Goal: Task Accomplishment & Management: Complete application form

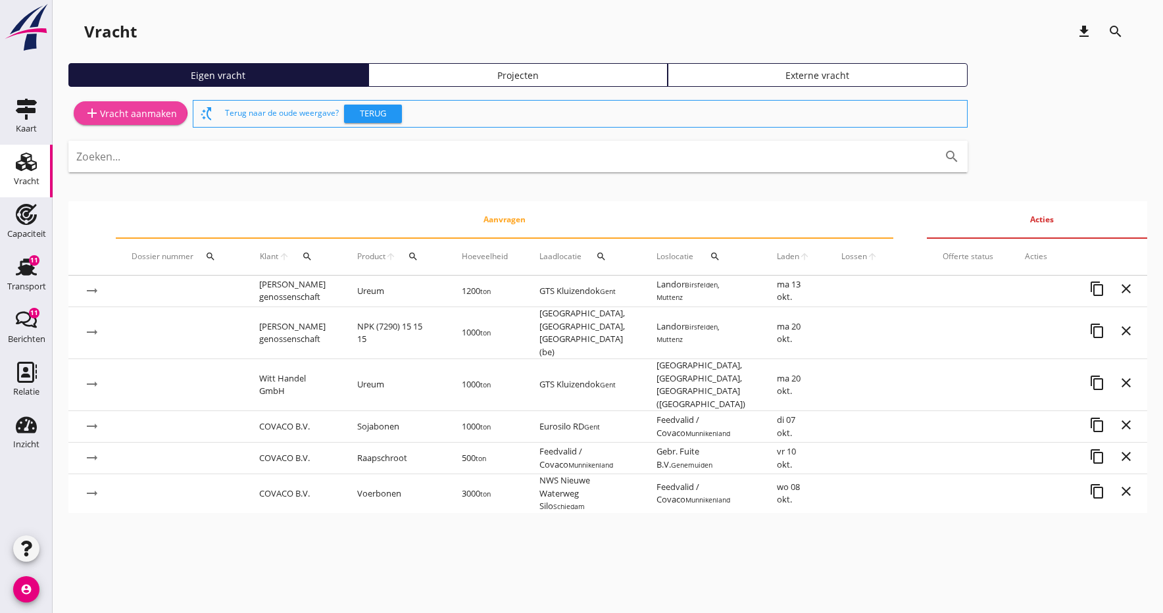
click at [99, 116] on icon "add" at bounding box center [92, 113] width 16 height 16
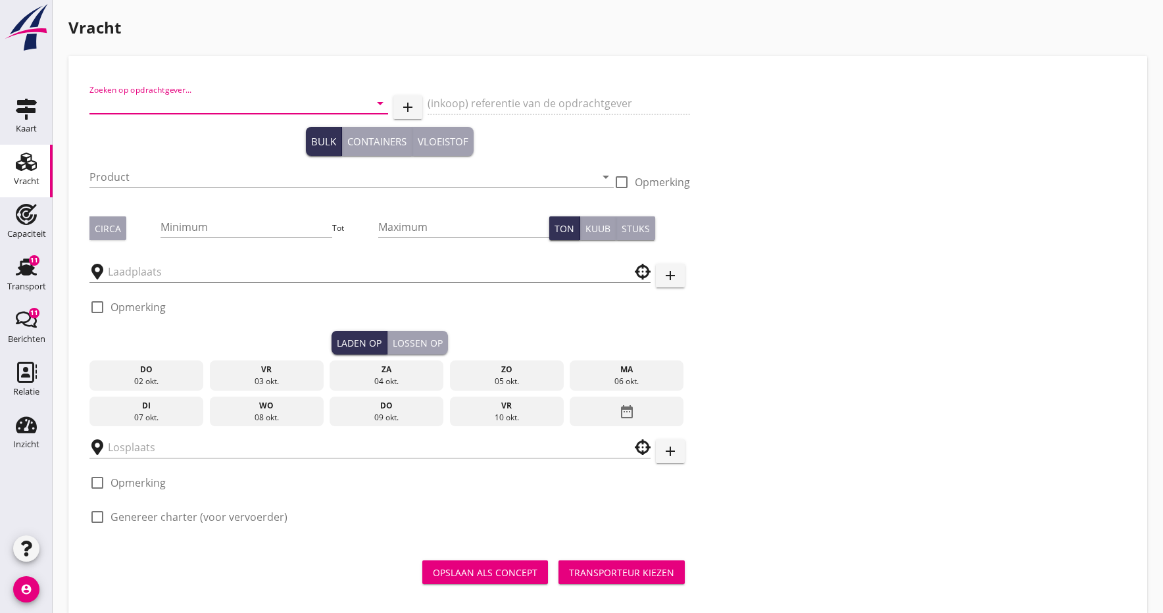
click at [134, 105] on input "Zoeken op opdrachtgever..." at bounding box center [220, 103] width 262 height 21
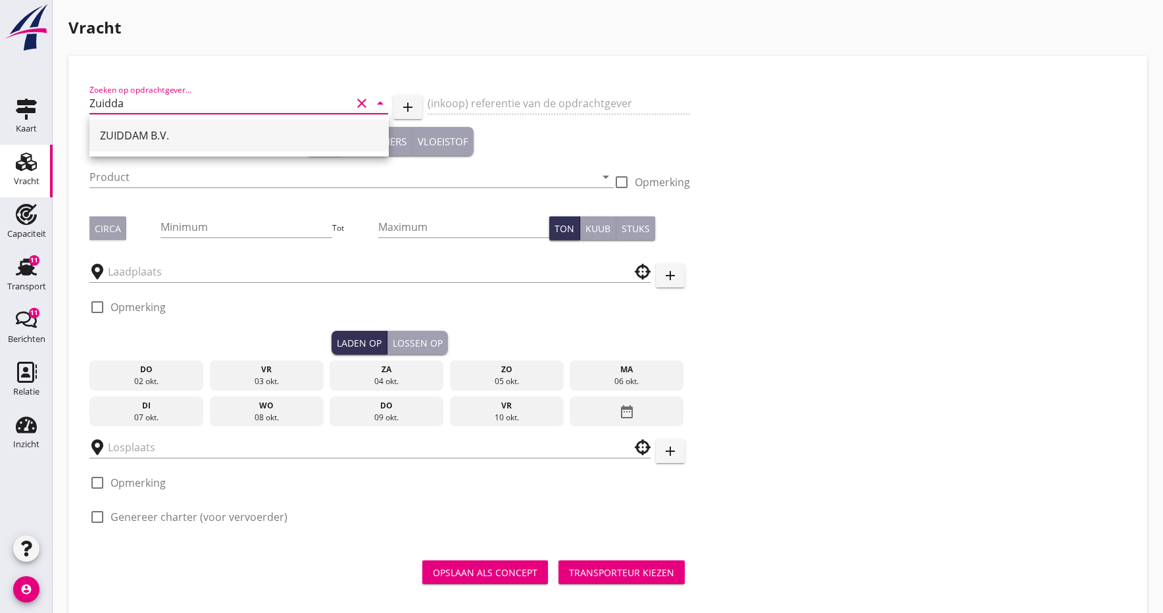
click at [111, 137] on div "ZUIDDAM B.V." at bounding box center [239, 136] width 278 height 16
type input "ZUIDDAM B.V."
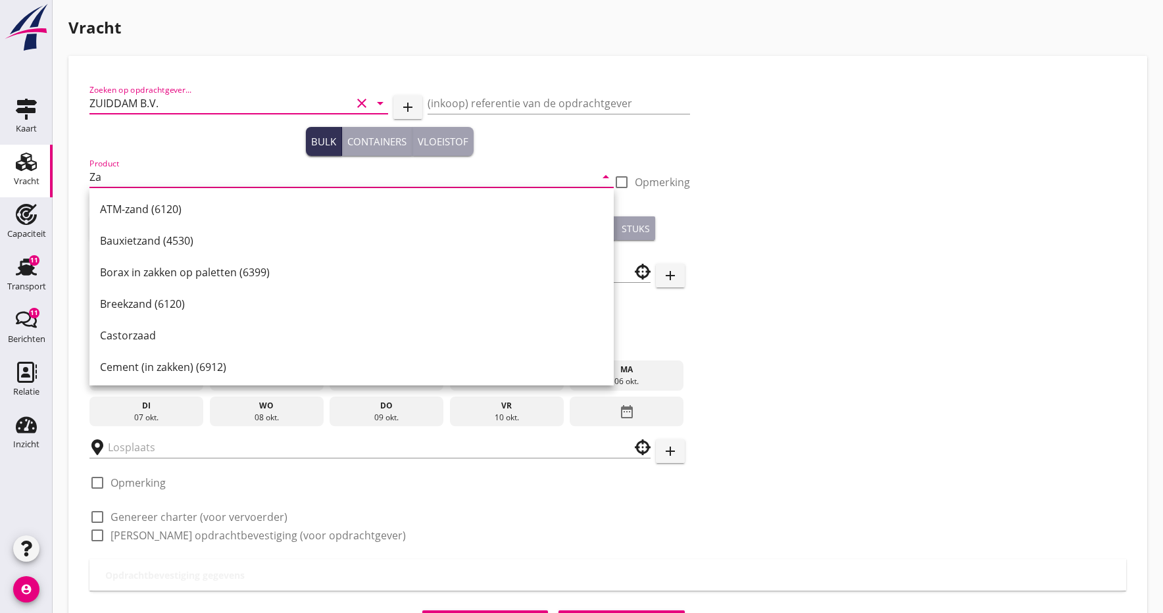
type input "Z"
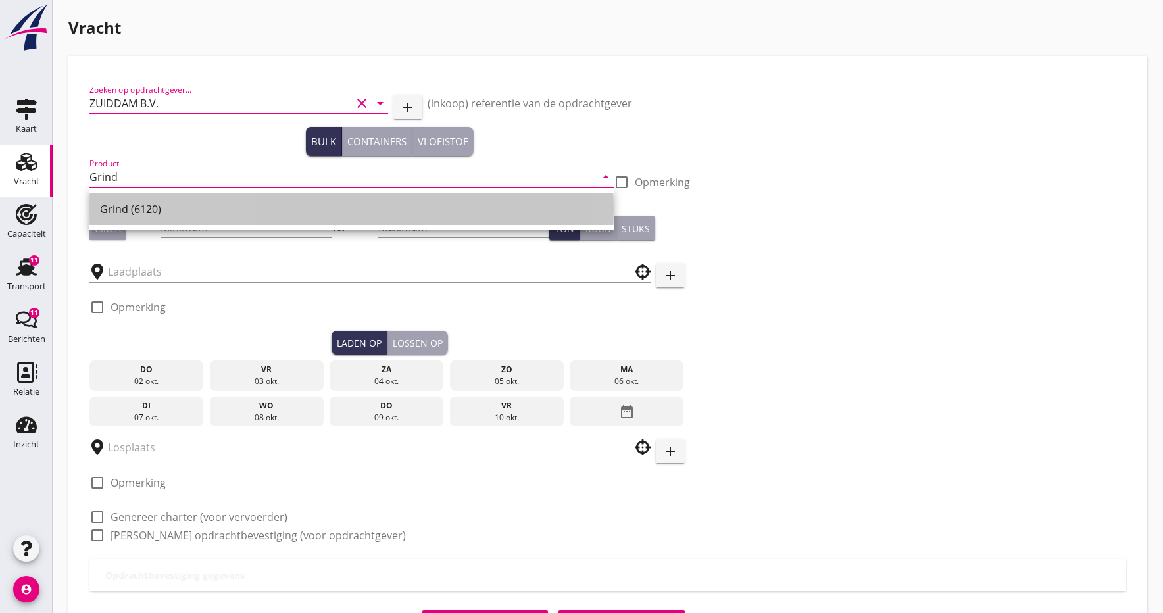
drag, startPoint x: 111, startPoint y: 212, endPoint x: 83, endPoint y: 226, distance: 31.2
click at [111, 212] on div "Grind (6120)" at bounding box center [351, 209] width 503 height 16
type input "Grind (6120)"
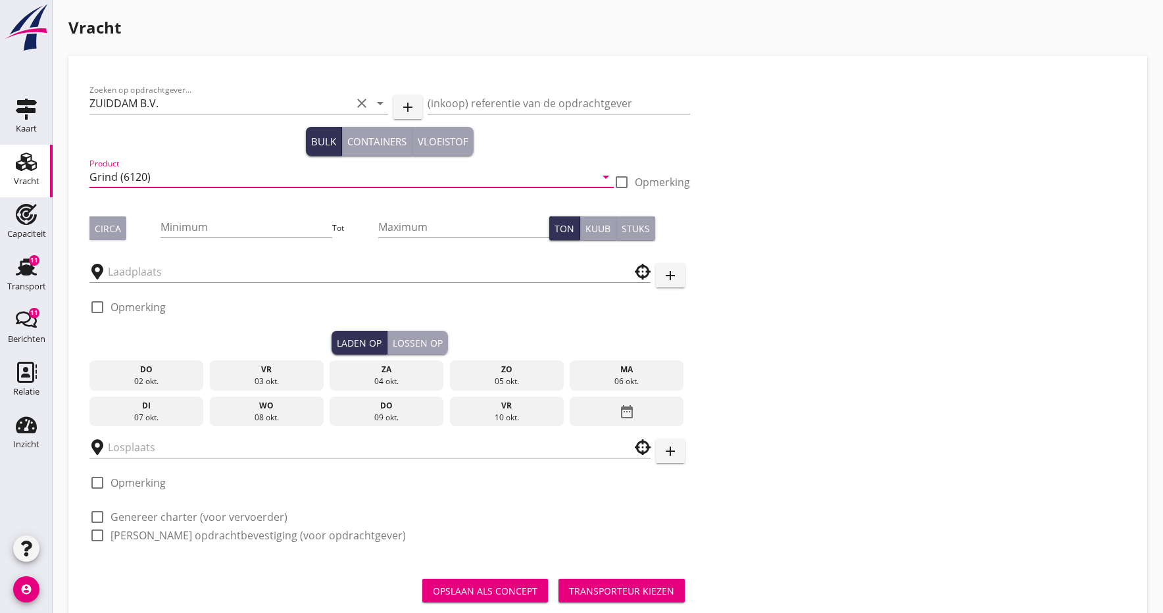
click at [99, 226] on div "Circa" at bounding box center [108, 229] width 26 height 14
click at [233, 234] on input "Minimum" at bounding box center [245, 226] width 171 height 21
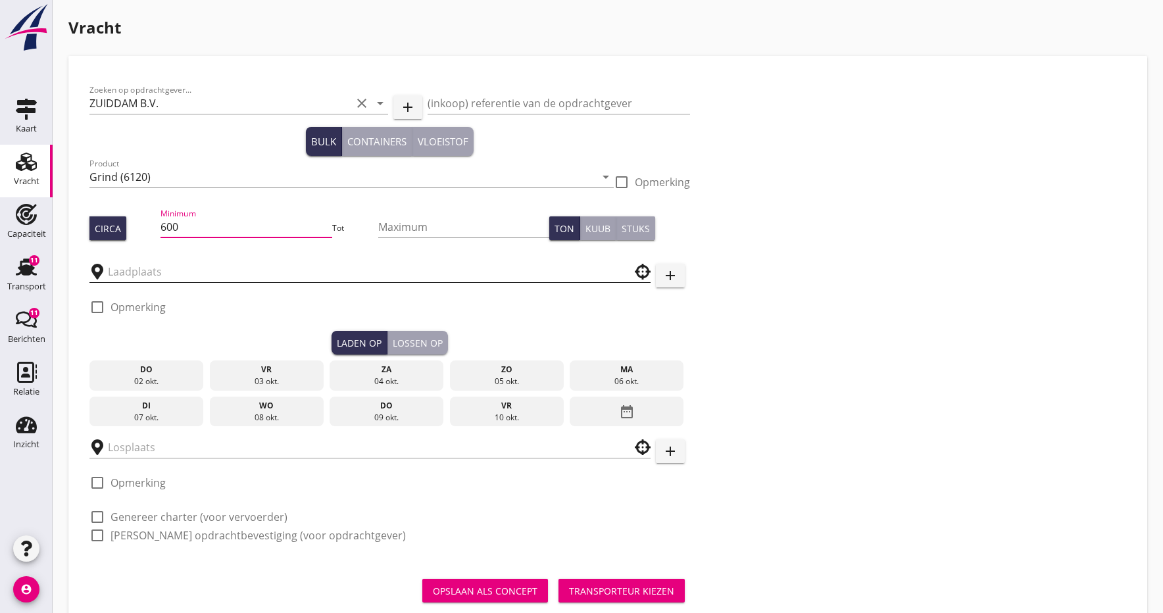
type input "600"
click at [223, 262] on input "text" at bounding box center [361, 271] width 506 height 21
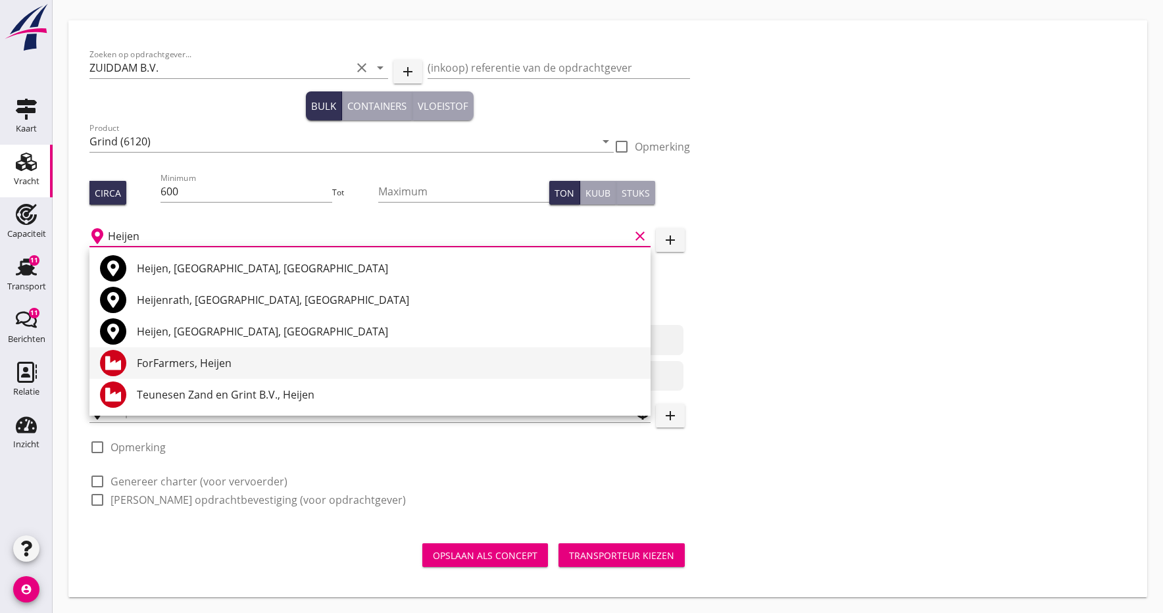
scroll to position [36, 0]
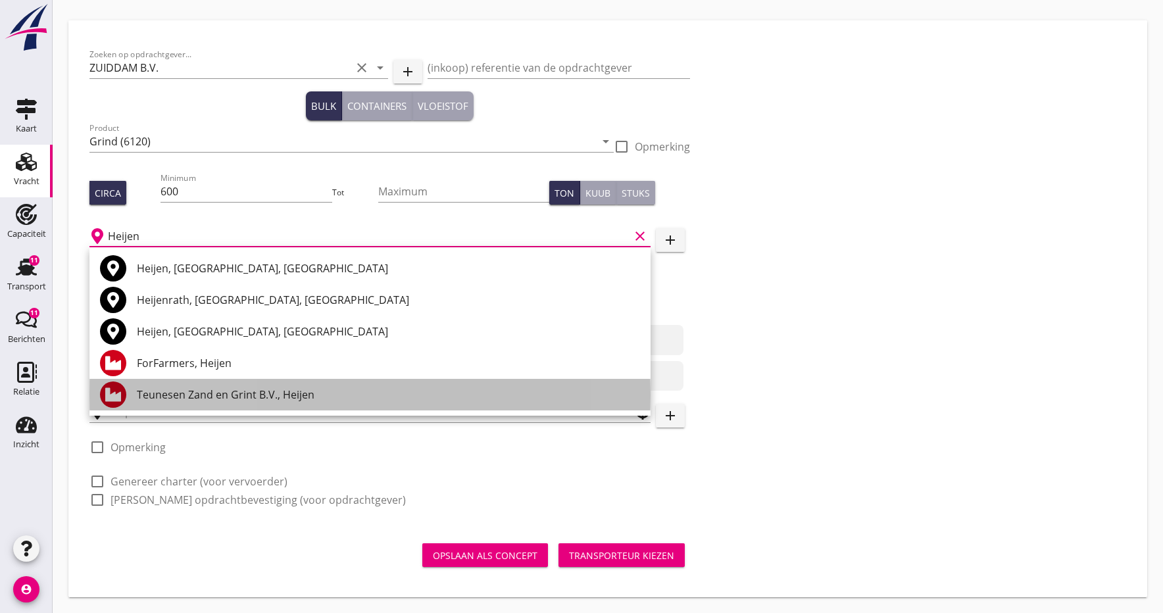
click at [164, 399] on div "Teunesen Zand en Grint B.V., Heijen" at bounding box center [388, 395] width 503 height 16
type input "Teunesen Zand en Grint B.V., Heijen"
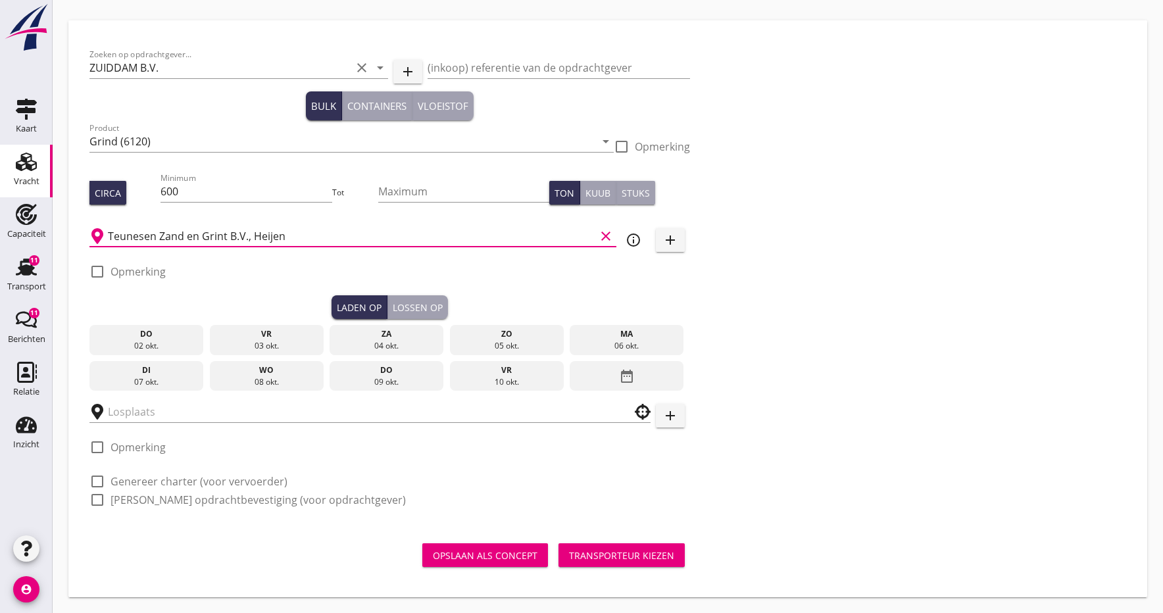
click at [644, 340] on div "06 okt." at bounding box center [627, 346] width 108 height 12
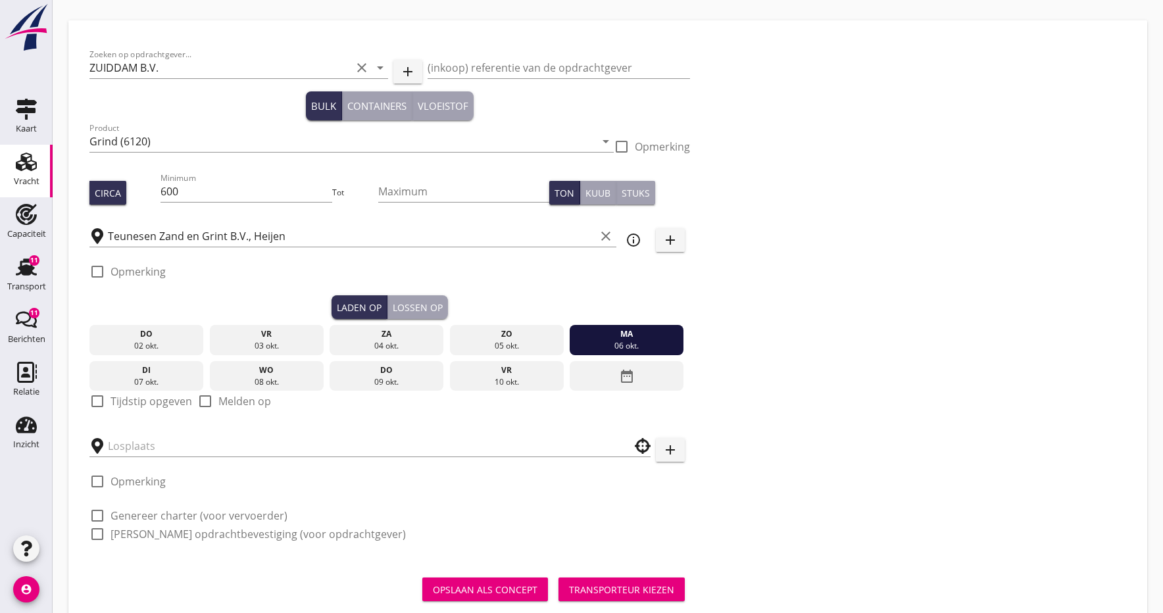
click at [105, 401] on div at bounding box center [97, 401] width 22 height 22
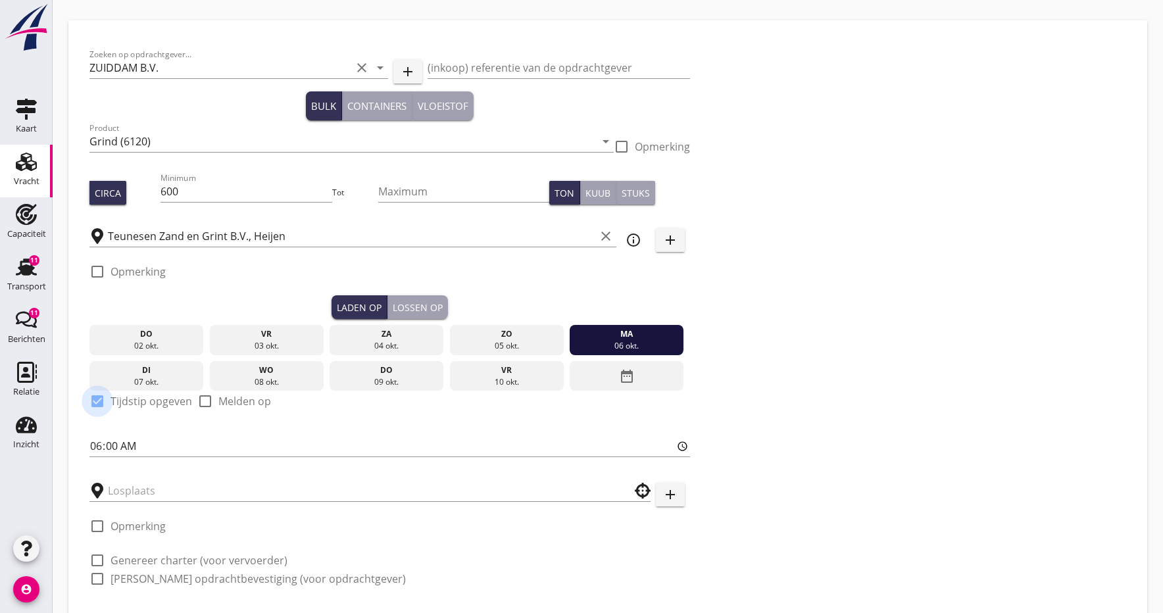
checkbox input "true"
click at [106, 443] on input "06:00" at bounding box center [389, 445] width 601 height 21
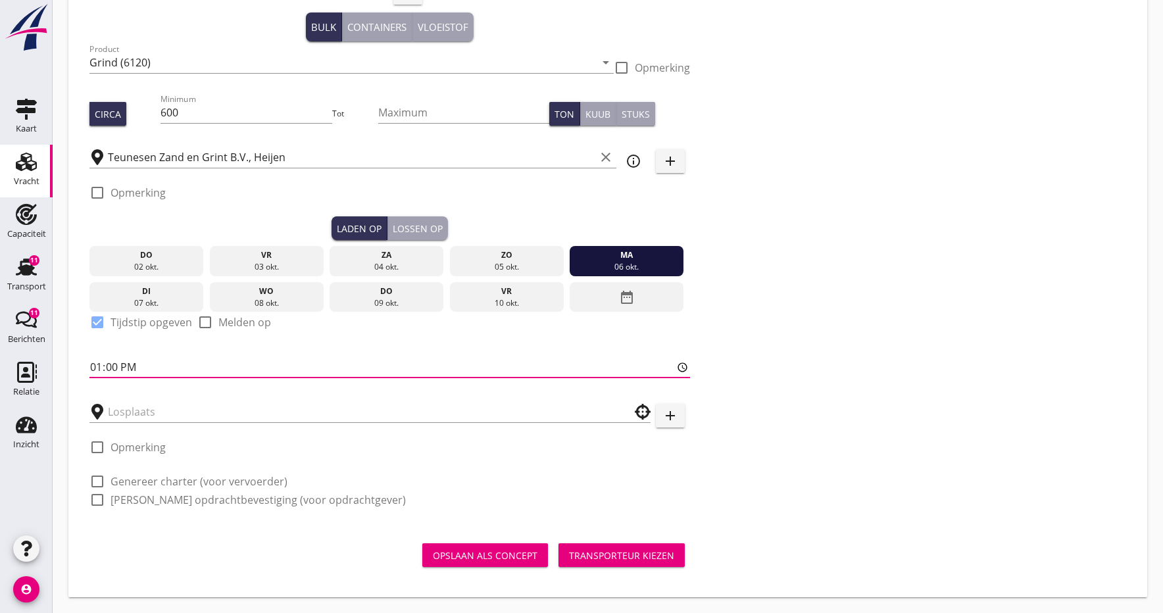
scroll to position [114, 0]
type input "13:00"
click at [212, 403] on input "text" at bounding box center [361, 411] width 506 height 21
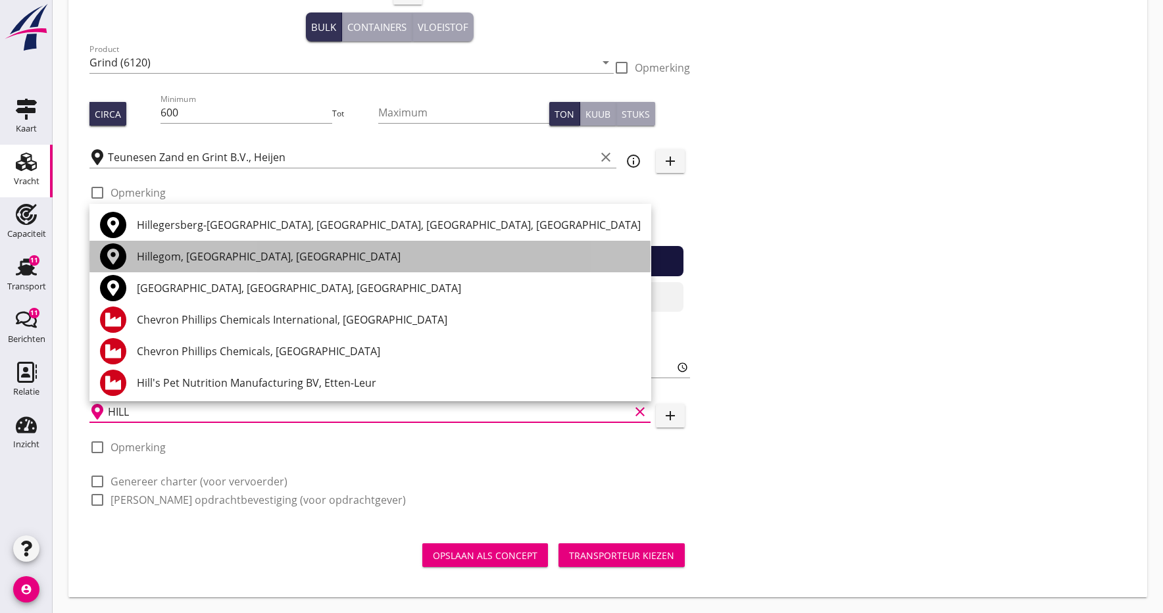
click at [224, 255] on div "Hillegom, [GEOGRAPHIC_DATA], [GEOGRAPHIC_DATA]" at bounding box center [389, 257] width 504 height 16
type input "Hillegom, [GEOGRAPHIC_DATA], [GEOGRAPHIC_DATA]"
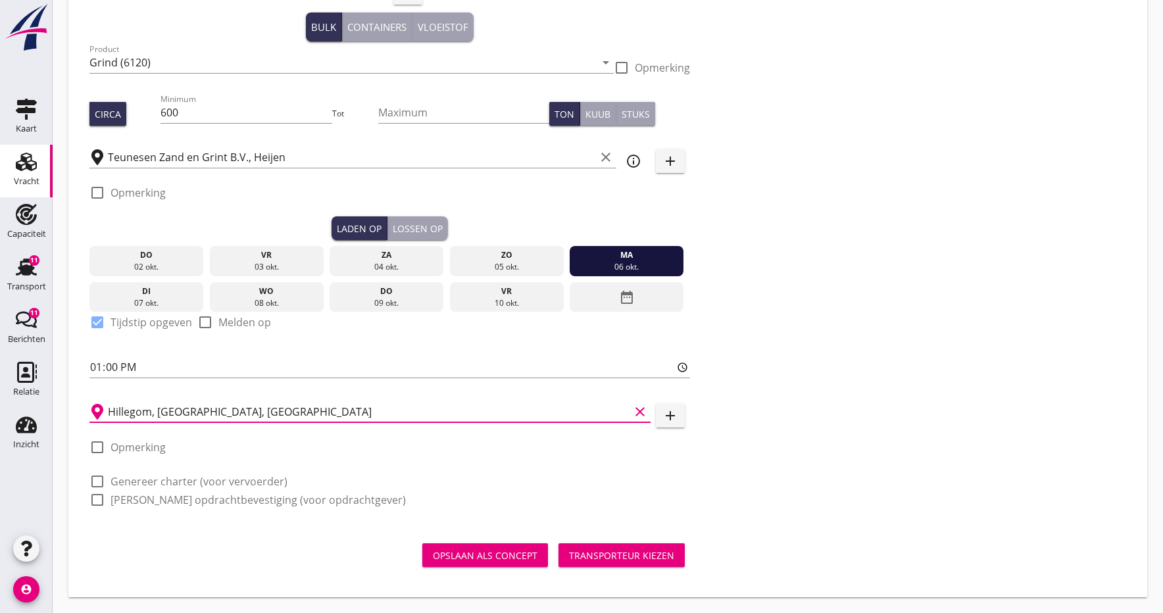
click at [629, 554] on div "Transporteur kiezen" at bounding box center [621, 556] width 105 height 14
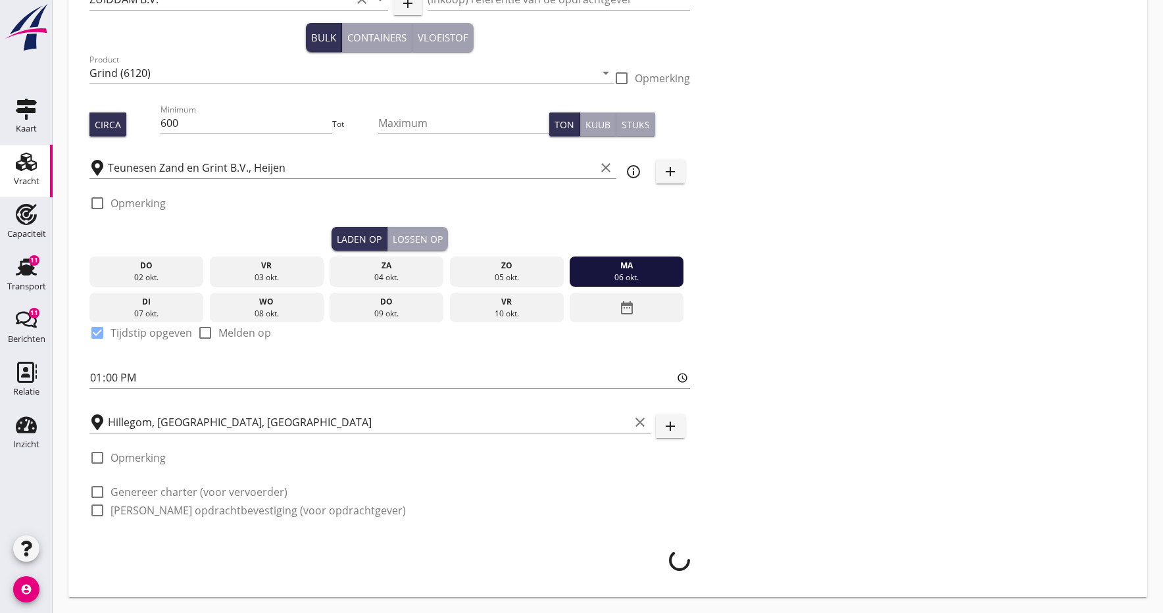
scroll to position [104, 0]
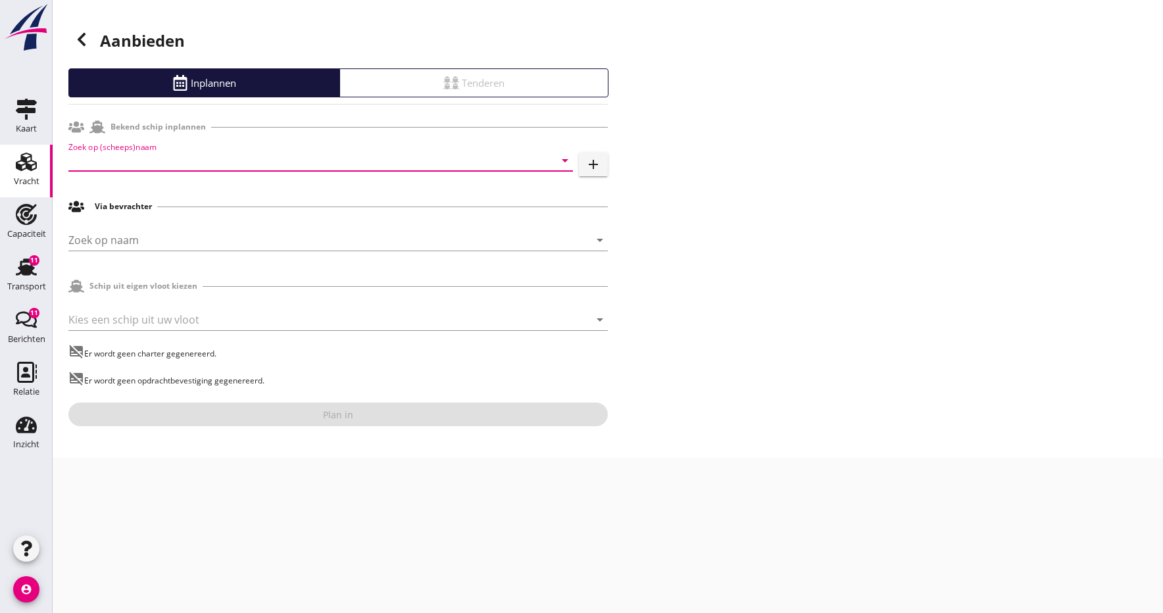
click at [120, 155] on input "Zoek op (scheeps)naam" at bounding box center [302, 160] width 468 height 21
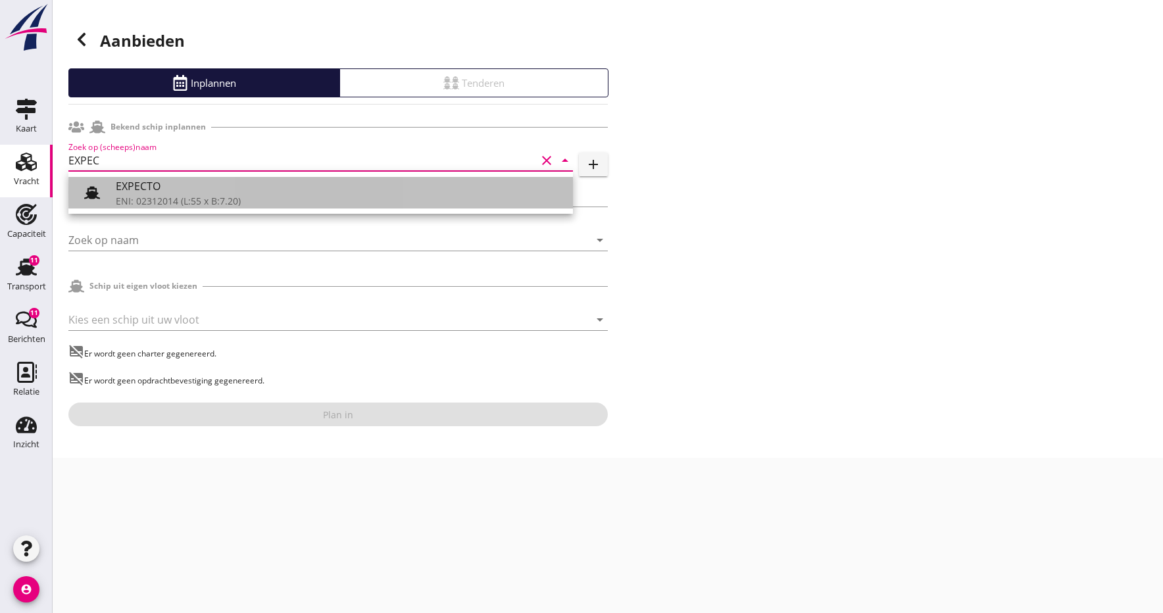
click at [157, 203] on div "ENI: 02312014 (L:55 x B:7.20)" at bounding box center [339, 201] width 447 height 14
type input "EXPECTO"
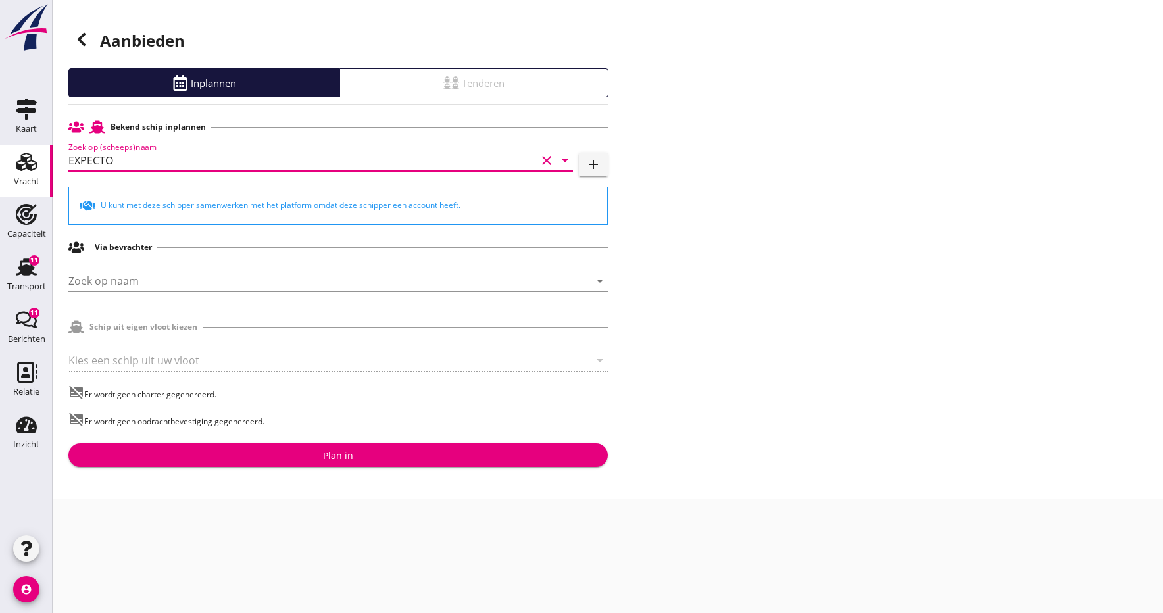
click at [336, 460] on div "Plan in" at bounding box center [338, 456] width 30 height 14
